Goal: Entertainment & Leisure: Consume media (video, audio)

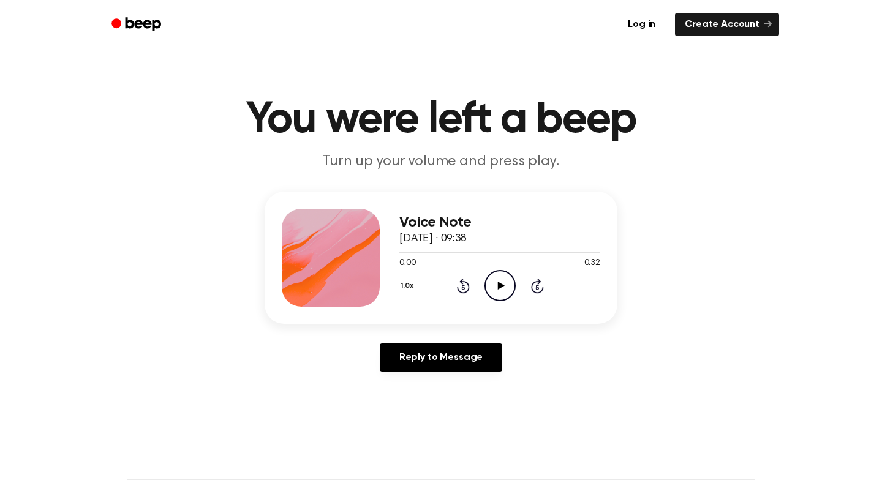
click at [504, 286] on icon at bounding box center [500, 286] width 7 height 8
click at [499, 285] on icon at bounding box center [500, 286] width 7 height 8
click at [457, 252] on div at bounding box center [499, 252] width 201 height 10
click at [441, 252] on div at bounding box center [441, 252] width 84 height 1
click at [490, 274] on circle at bounding box center [500, 286] width 30 height 30
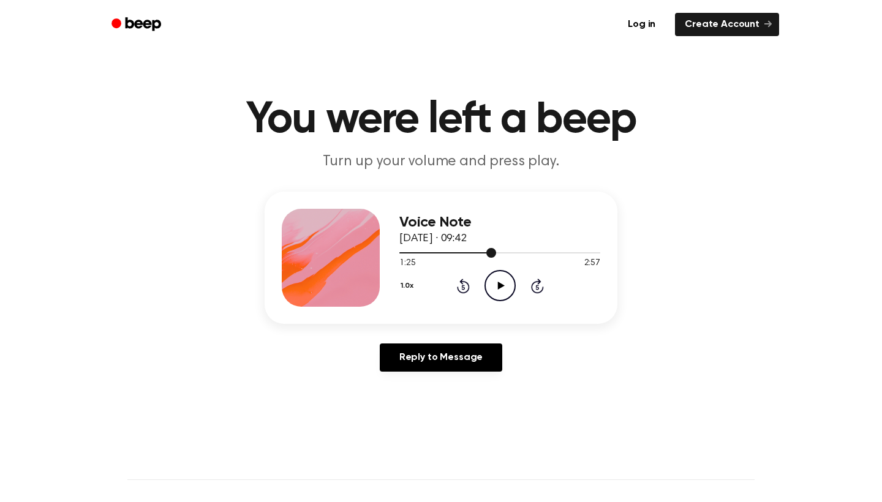
click at [478, 255] on div at bounding box center [499, 252] width 201 height 10
click at [500, 287] on icon at bounding box center [500, 286] width 7 height 8
click at [543, 250] on div at bounding box center [499, 252] width 201 height 10
click at [501, 284] on icon at bounding box center [500, 286] width 7 height 8
click at [495, 257] on div at bounding box center [499, 252] width 201 height 10
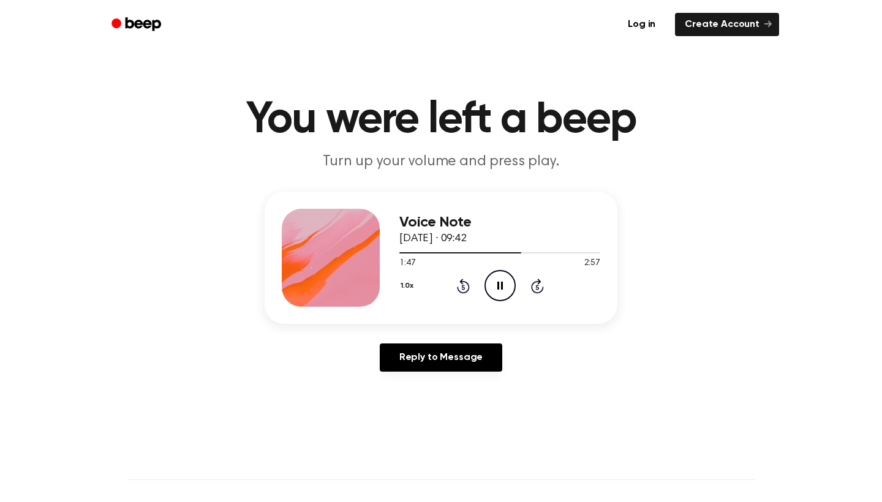
click at [536, 286] on icon at bounding box center [536, 287] width 3 height 5
click at [531, 279] on icon "Skip 5 seconds" at bounding box center [536, 286] width 13 height 16
click at [491, 285] on icon "Play Audio" at bounding box center [499, 285] width 31 height 31
click at [500, 278] on icon "Play Audio" at bounding box center [499, 285] width 31 height 31
click at [500, 291] on icon "Pause Audio" at bounding box center [499, 285] width 31 height 31
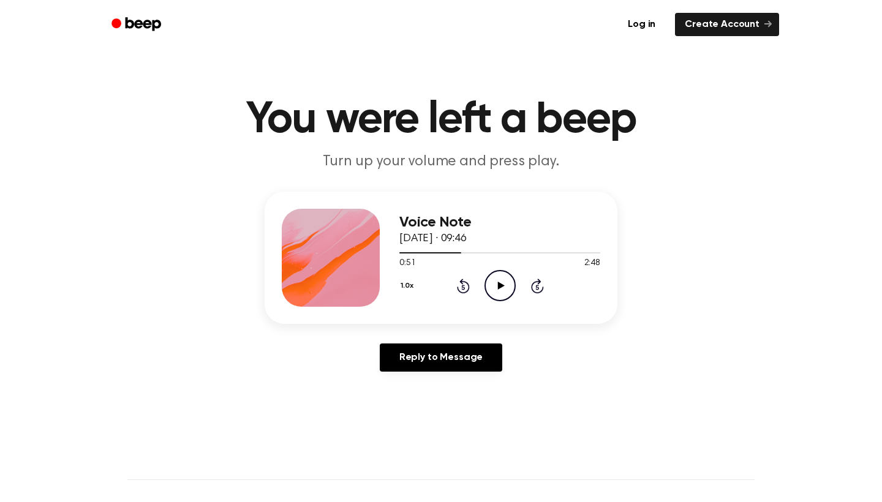
click at [459, 286] on icon "Rewind 5 seconds" at bounding box center [462, 286] width 13 height 16
click at [497, 286] on icon "Play Audio" at bounding box center [499, 285] width 31 height 31
click at [463, 285] on icon "Rewind 5 seconds" at bounding box center [462, 286] width 13 height 16
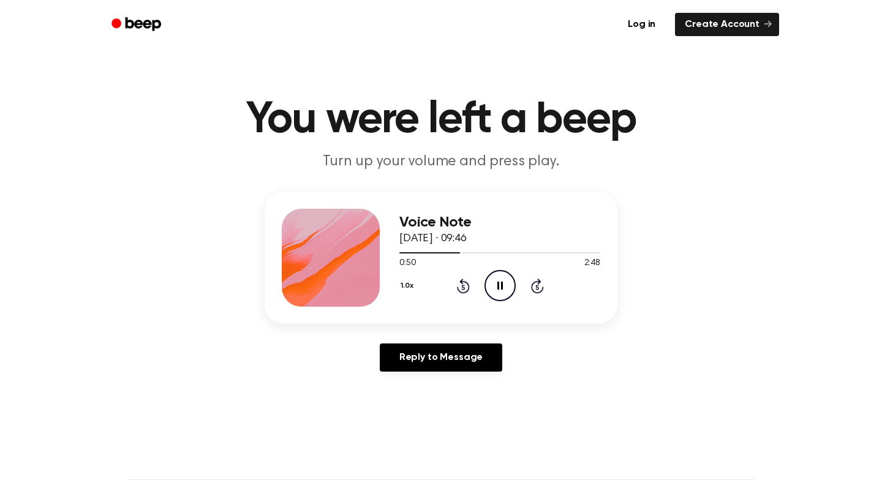
click at [509, 287] on icon "Pause Audio" at bounding box center [499, 285] width 31 height 31
click at [494, 282] on icon "Play Audio" at bounding box center [499, 285] width 31 height 31
click at [465, 287] on icon "Rewind 5 seconds" at bounding box center [462, 286] width 13 height 16
click at [461, 288] on icon "Rewind 5 seconds" at bounding box center [462, 286] width 13 height 16
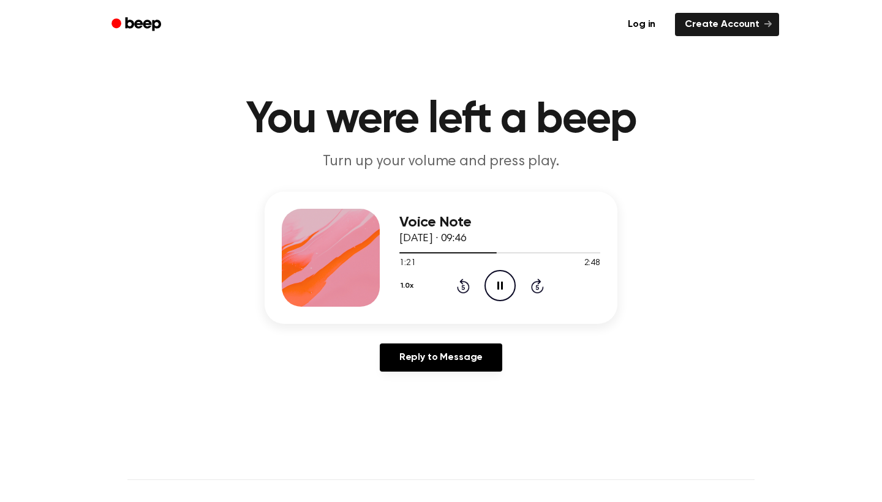
click at [464, 287] on icon "Rewind 5 seconds" at bounding box center [462, 286] width 13 height 16
click at [464, 293] on icon at bounding box center [463, 286] width 13 height 15
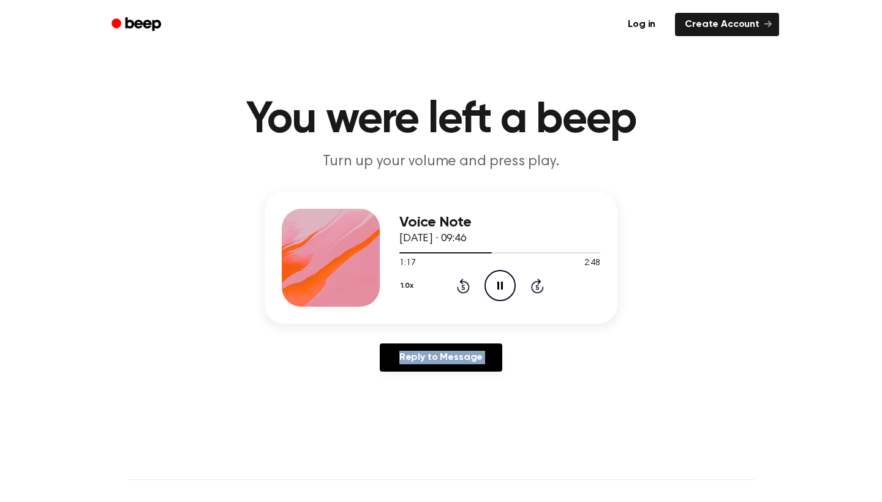
click at [464, 293] on icon at bounding box center [463, 286] width 13 height 15
click at [240, 1] on div "Log in Create Account" at bounding box center [441, 24] width 676 height 49
click at [464, 285] on icon "Rewind 5 seconds" at bounding box center [462, 286] width 13 height 16
click at [495, 285] on icon "Pause Audio" at bounding box center [499, 285] width 31 height 31
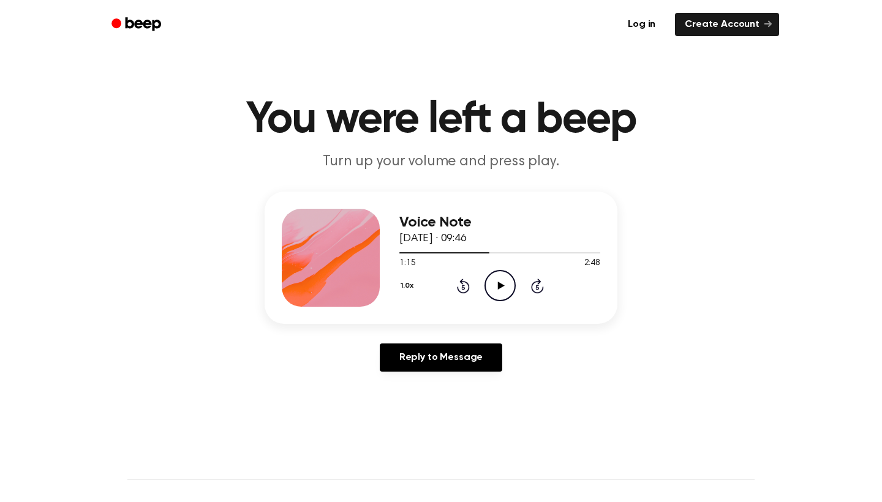
click at [459, 283] on icon "Rewind 5 seconds" at bounding box center [462, 286] width 13 height 16
click at [501, 283] on icon "Play Audio" at bounding box center [499, 285] width 31 height 31
click at [459, 285] on icon "Rewind 5 seconds" at bounding box center [462, 286] width 13 height 16
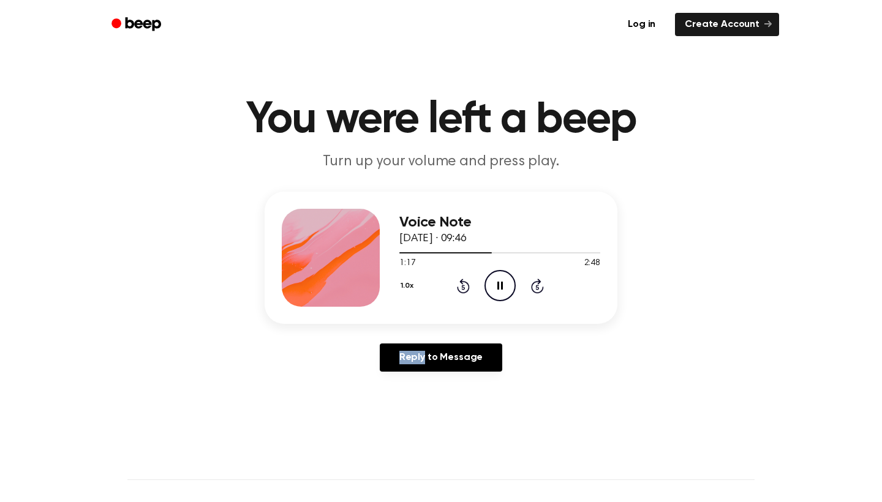
click at [459, 285] on icon "Rewind 5 seconds" at bounding box center [462, 286] width 13 height 16
click at [458, 282] on icon "Rewind 5 seconds" at bounding box center [462, 286] width 13 height 16
click at [497, 253] on div at bounding box center [467, 252] width 136 height 1
click at [460, 286] on icon "Rewind 5 seconds" at bounding box center [462, 286] width 13 height 16
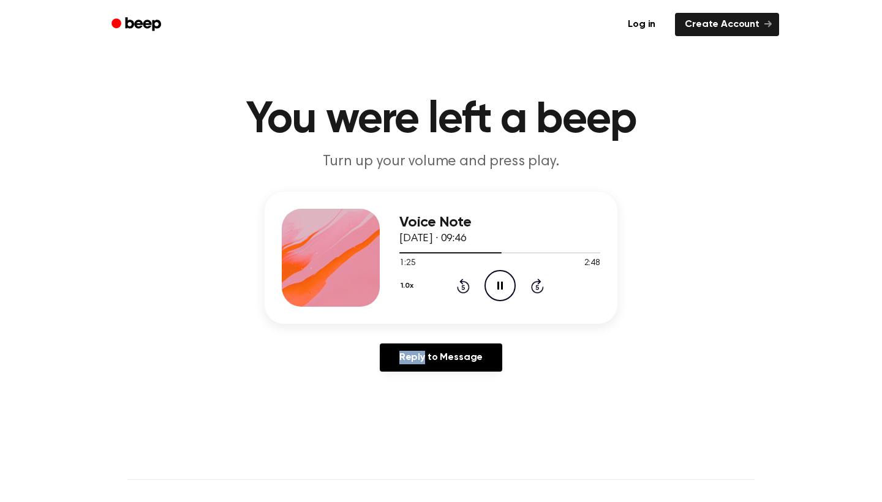
click at [460, 286] on icon "Rewind 5 seconds" at bounding box center [462, 286] width 13 height 16
click at [459, 289] on icon at bounding box center [463, 286] width 13 height 15
click at [462, 285] on icon "Rewind 5 seconds" at bounding box center [462, 286] width 13 height 16
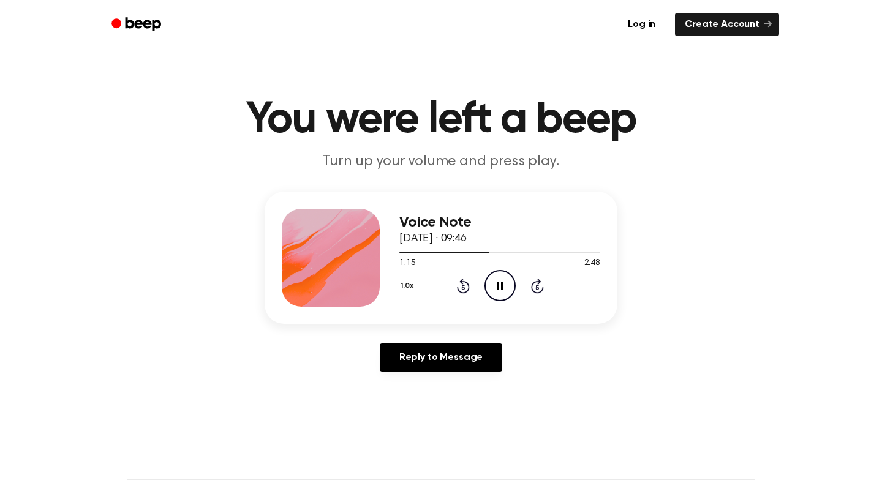
click at [511, 276] on circle at bounding box center [500, 286] width 30 height 30
click at [501, 295] on icon "Play Audio" at bounding box center [499, 285] width 31 height 31
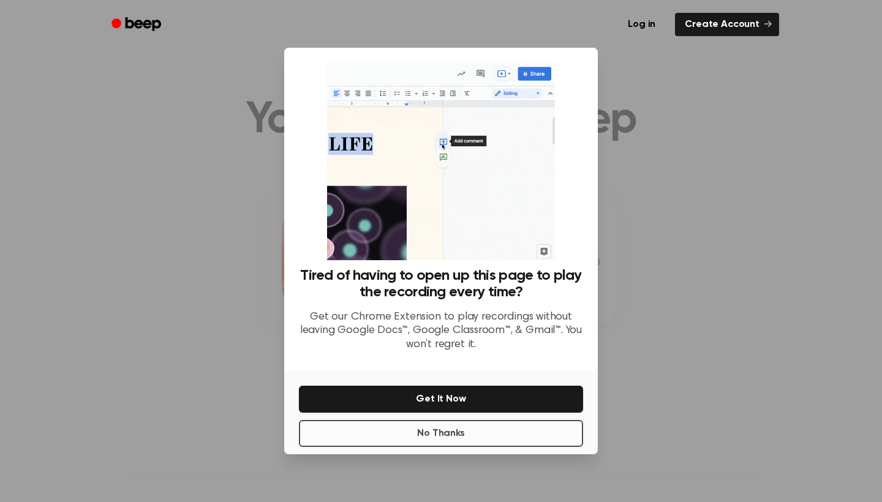
click at [452, 433] on button "No Thanks" at bounding box center [441, 433] width 284 height 27
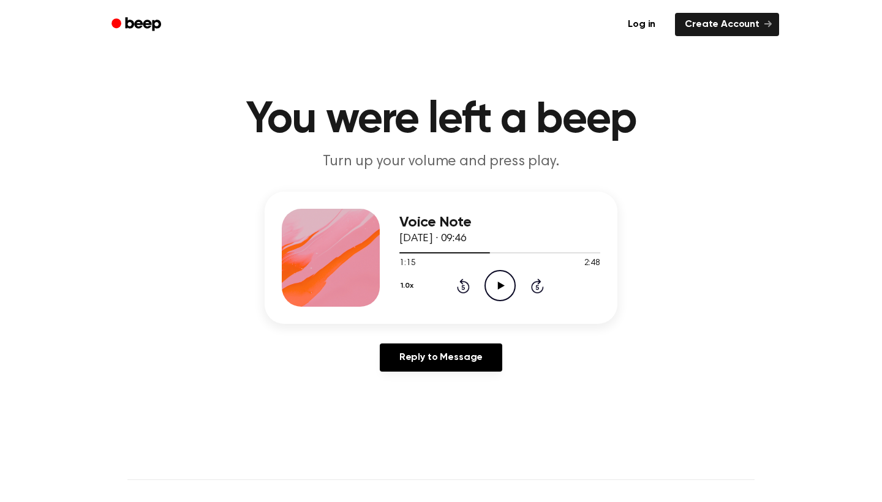
click at [494, 271] on icon "Play Audio" at bounding box center [499, 285] width 31 height 31
click at [460, 290] on icon "Rewind 5 seconds" at bounding box center [462, 286] width 13 height 16
click at [499, 284] on icon "Pause Audio" at bounding box center [499, 285] width 31 height 31
click at [461, 282] on icon at bounding box center [463, 286] width 13 height 15
click at [491, 282] on icon "Play Audio" at bounding box center [499, 285] width 31 height 31
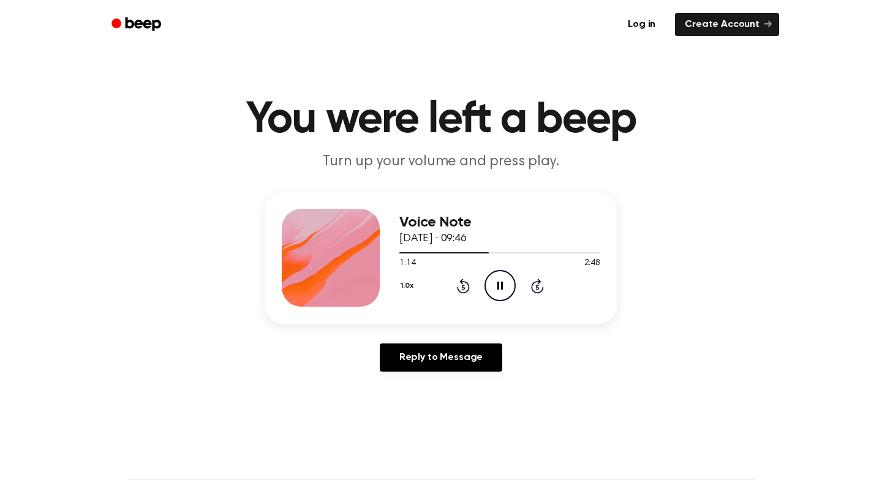
click at [501, 282] on icon "Pause Audio" at bounding box center [499, 285] width 31 height 31
click at [508, 276] on icon "Play Audio" at bounding box center [499, 285] width 31 height 31
click at [500, 290] on icon "Pause Audio" at bounding box center [499, 285] width 31 height 31
click at [478, 252] on div at bounding box center [456, 252] width 114 height 1
click at [495, 275] on icon "Play Audio" at bounding box center [499, 285] width 31 height 31
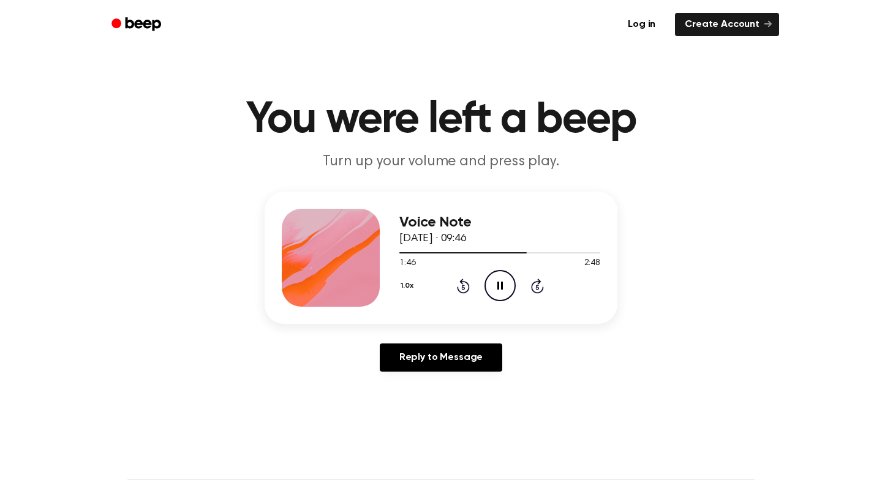
click at [503, 284] on icon "Pause Audio" at bounding box center [499, 285] width 31 height 31
click at [491, 288] on icon "Play Audio" at bounding box center [499, 285] width 31 height 31
click at [494, 272] on circle at bounding box center [500, 286] width 30 height 30
click at [492, 285] on icon "Play Audio" at bounding box center [499, 285] width 31 height 31
click at [497, 280] on icon "Pause Audio" at bounding box center [499, 285] width 31 height 31
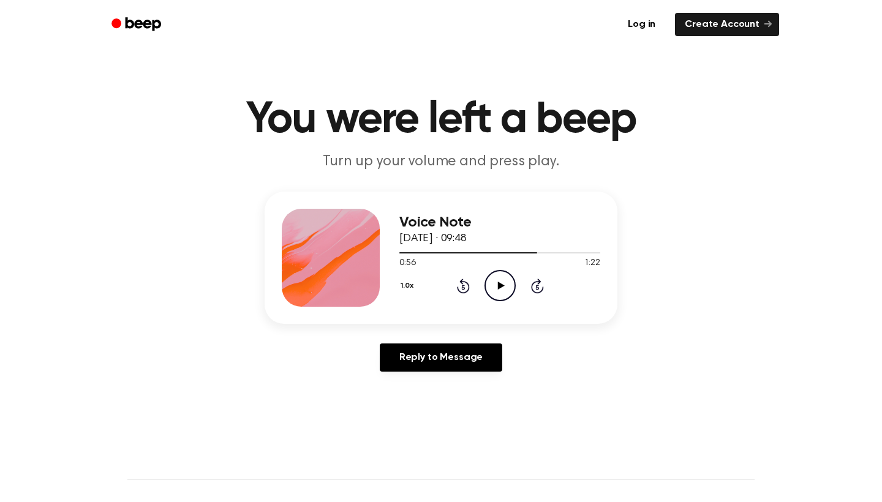
click at [503, 281] on icon "Play Audio" at bounding box center [499, 285] width 31 height 31
click at [533, 253] on div at bounding box center [490, 252] width 182 height 1
click at [546, 255] on div at bounding box center [499, 252] width 201 height 10
click at [517, 253] on div at bounding box center [476, 252] width 154 height 1
click at [529, 255] on div at bounding box center [499, 252] width 201 height 10
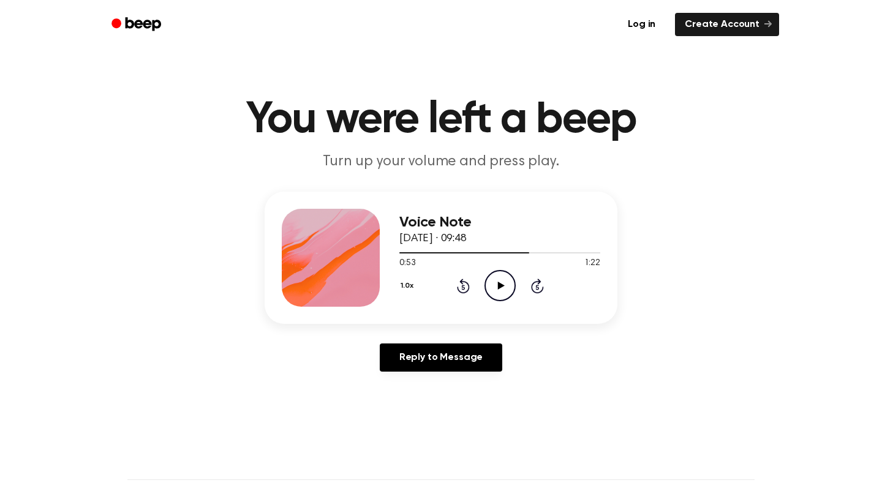
click at [494, 283] on icon "Play Audio" at bounding box center [499, 285] width 31 height 31
click at [530, 255] on div at bounding box center [499, 252] width 201 height 10
click at [504, 274] on icon "Play Audio" at bounding box center [499, 285] width 31 height 31
click at [494, 274] on icon "Play Audio" at bounding box center [499, 285] width 31 height 31
click at [499, 287] on icon "Pause Audio" at bounding box center [499, 285] width 31 height 31
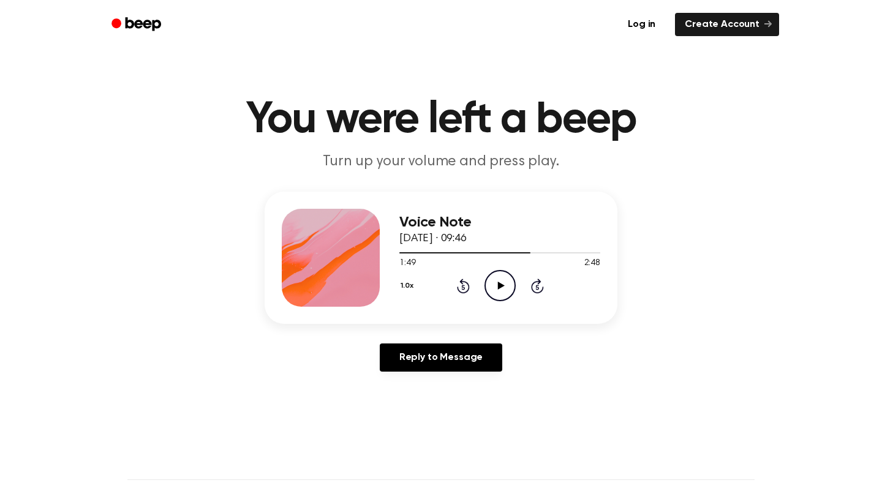
click at [502, 297] on icon "Play Audio" at bounding box center [499, 285] width 31 height 31
click at [506, 255] on div at bounding box center [499, 252] width 201 height 10
click at [489, 281] on icon "Play Audio" at bounding box center [499, 285] width 31 height 31
click at [489, 246] on div "Voice Note [DATE] · 09:46" at bounding box center [499, 230] width 201 height 33
click at [482, 253] on div at bounding box center [499, 252] width 201 height 1
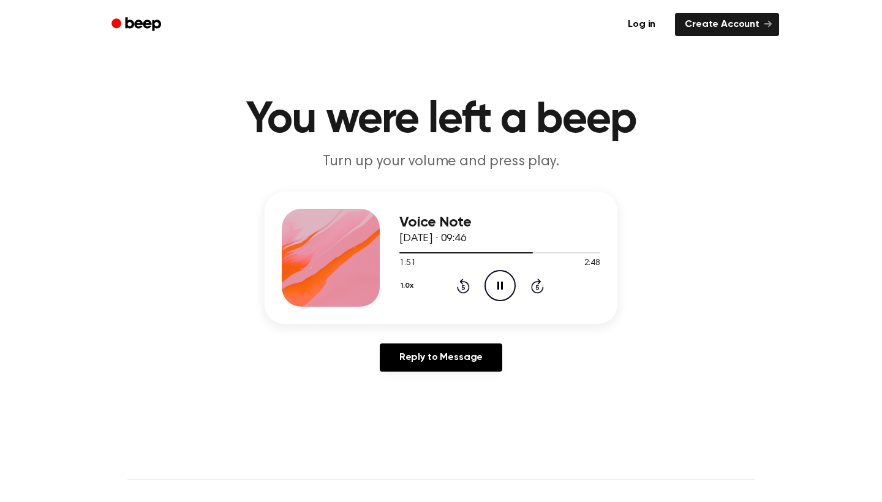
click at [469, 290] on icon at bounding box center [463, 286] width 13 height 15
